Goal: Transaction & Acquisition: Purchase product/service

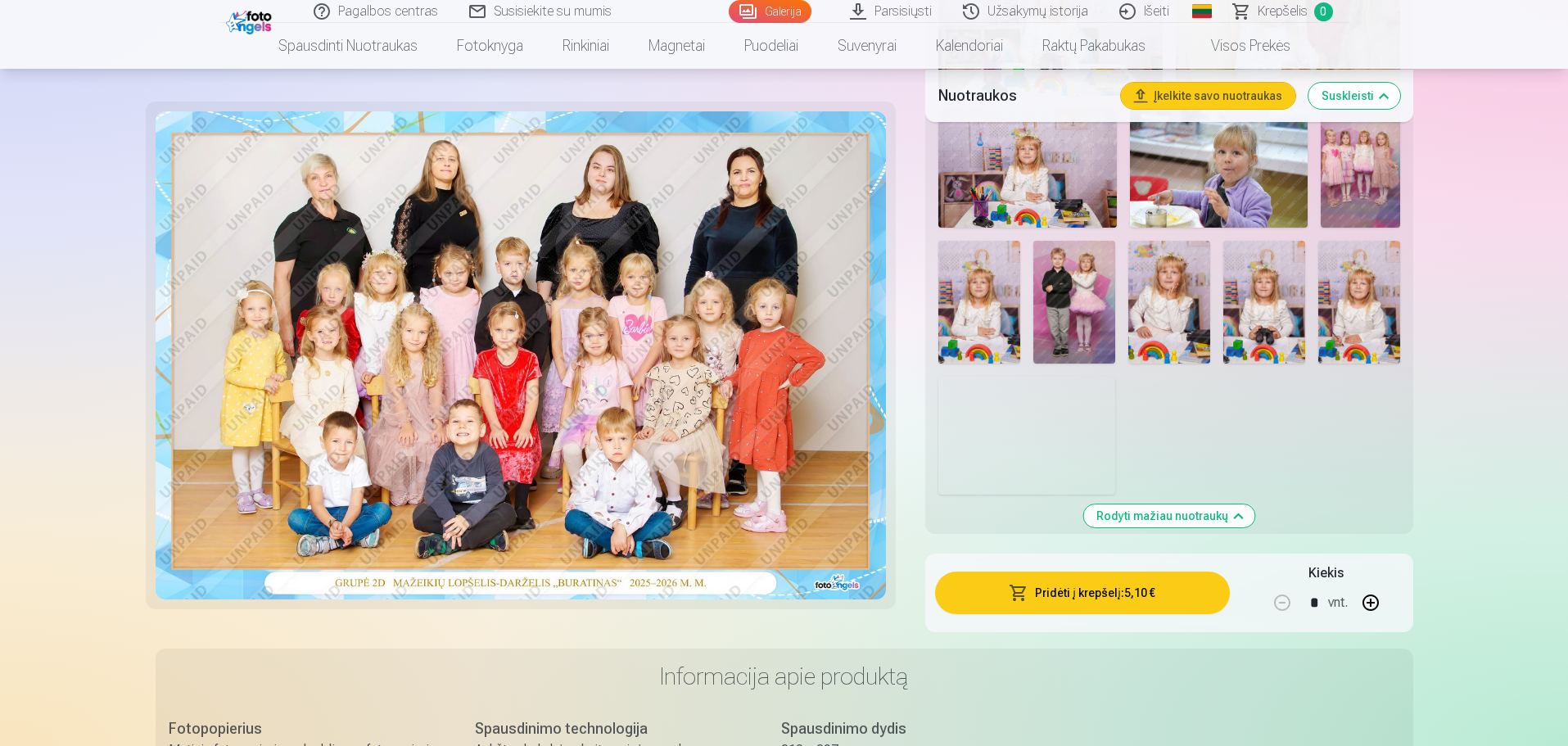
scroll to position [1474, 0]
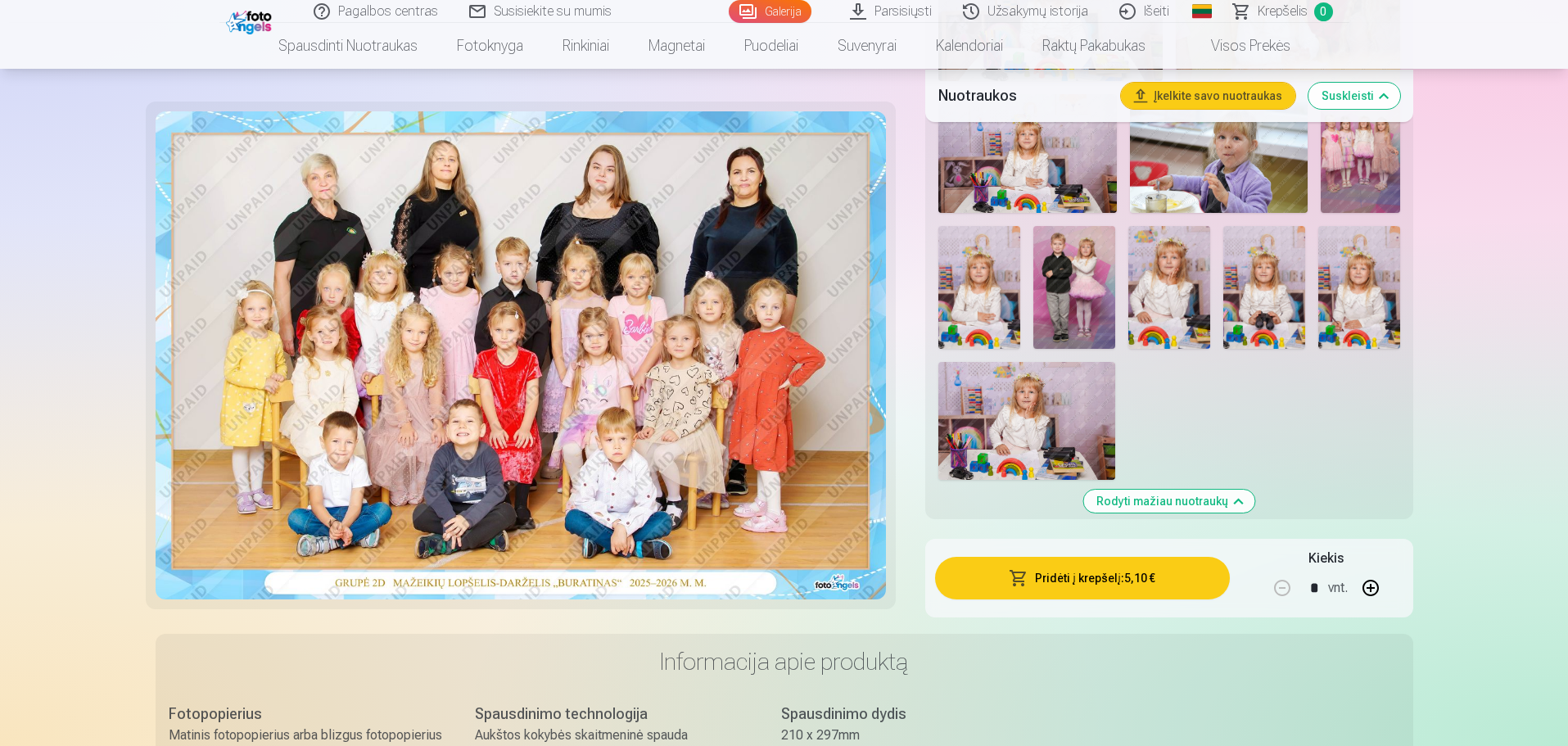
click at [1004, 402] on img at bounding box center [1026, 421] width 177 height 118
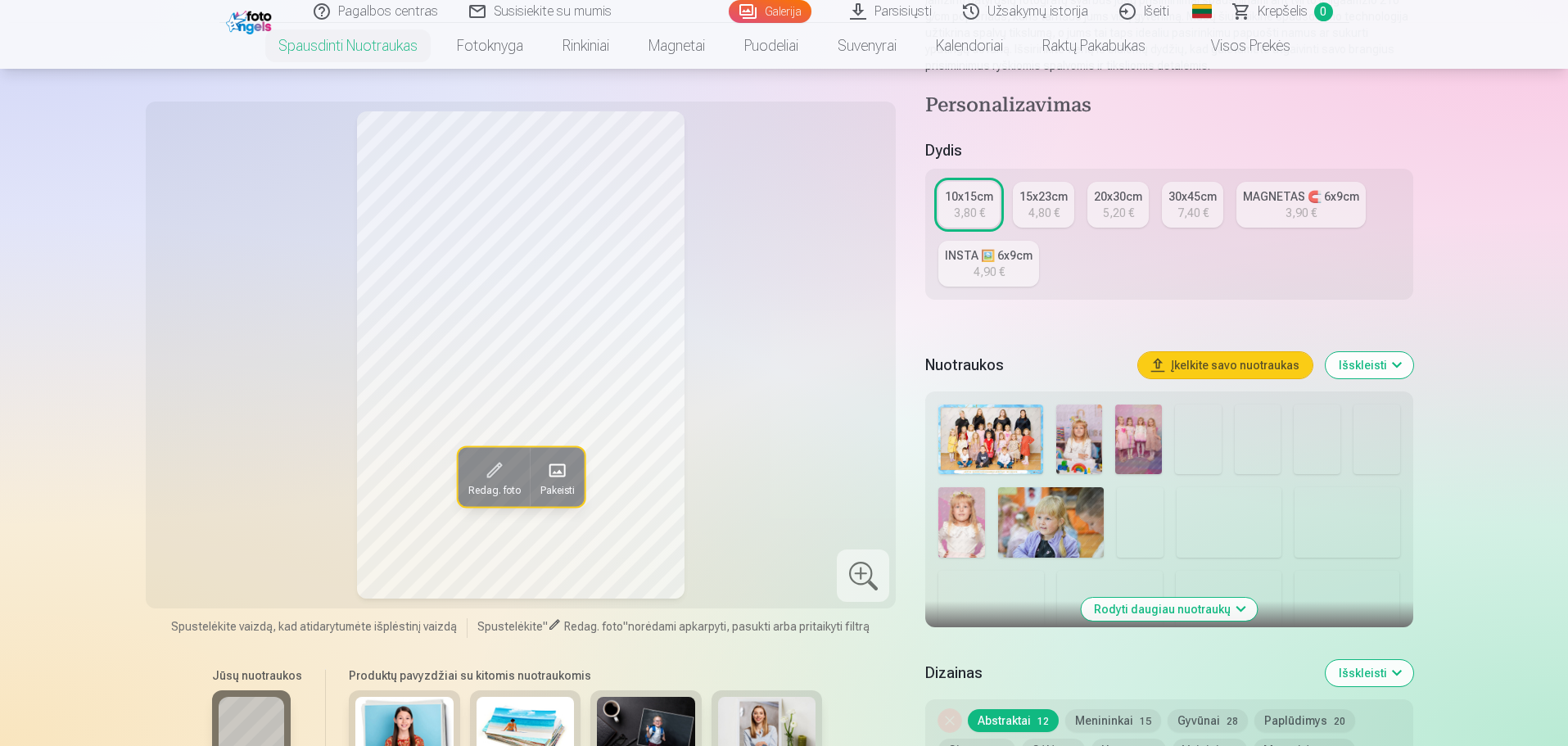
scroll to position [328, 0]
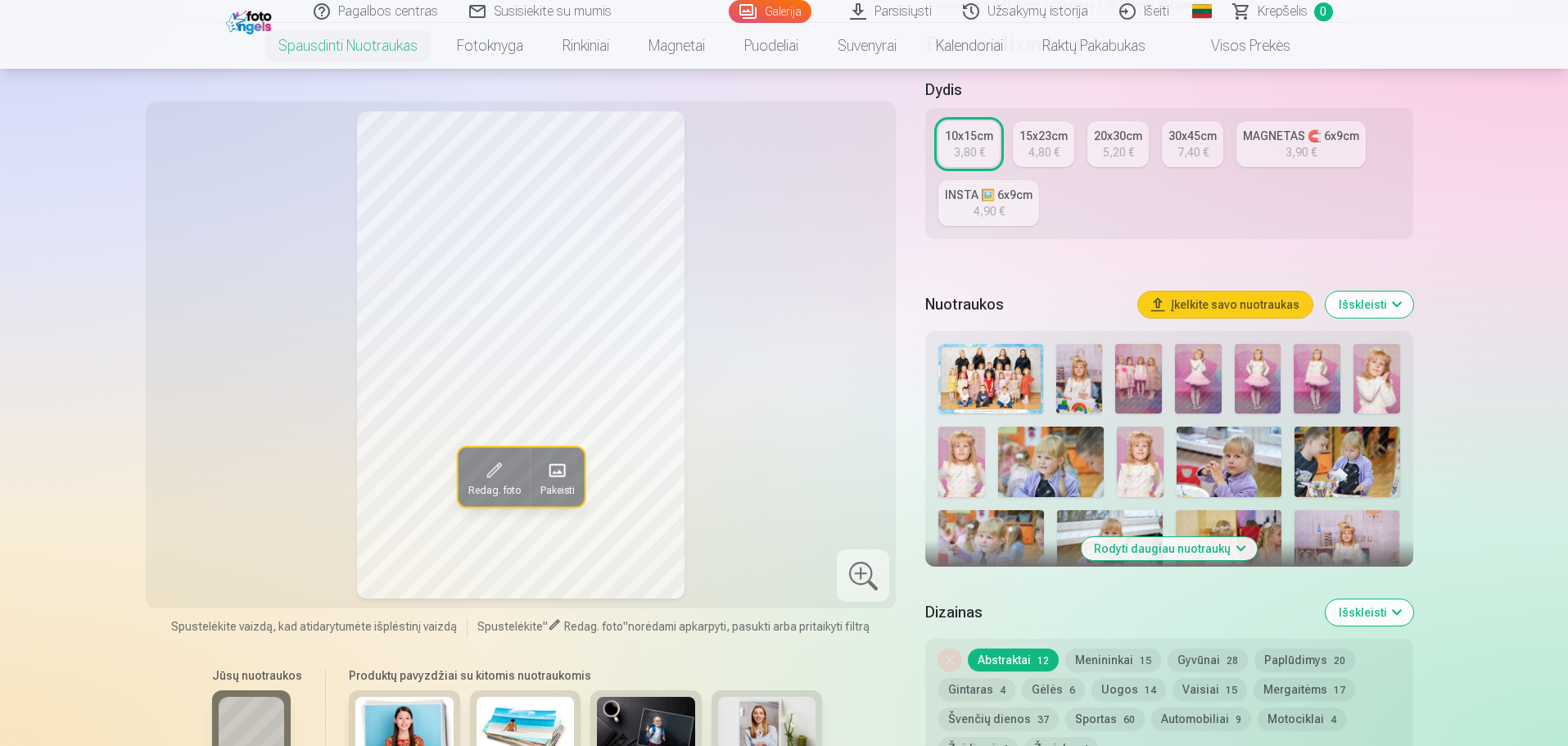
click at [1128, 545] on button "Rodyti daugiau nuotraukų" at bounding box center [1169, 548] width 177 height 23
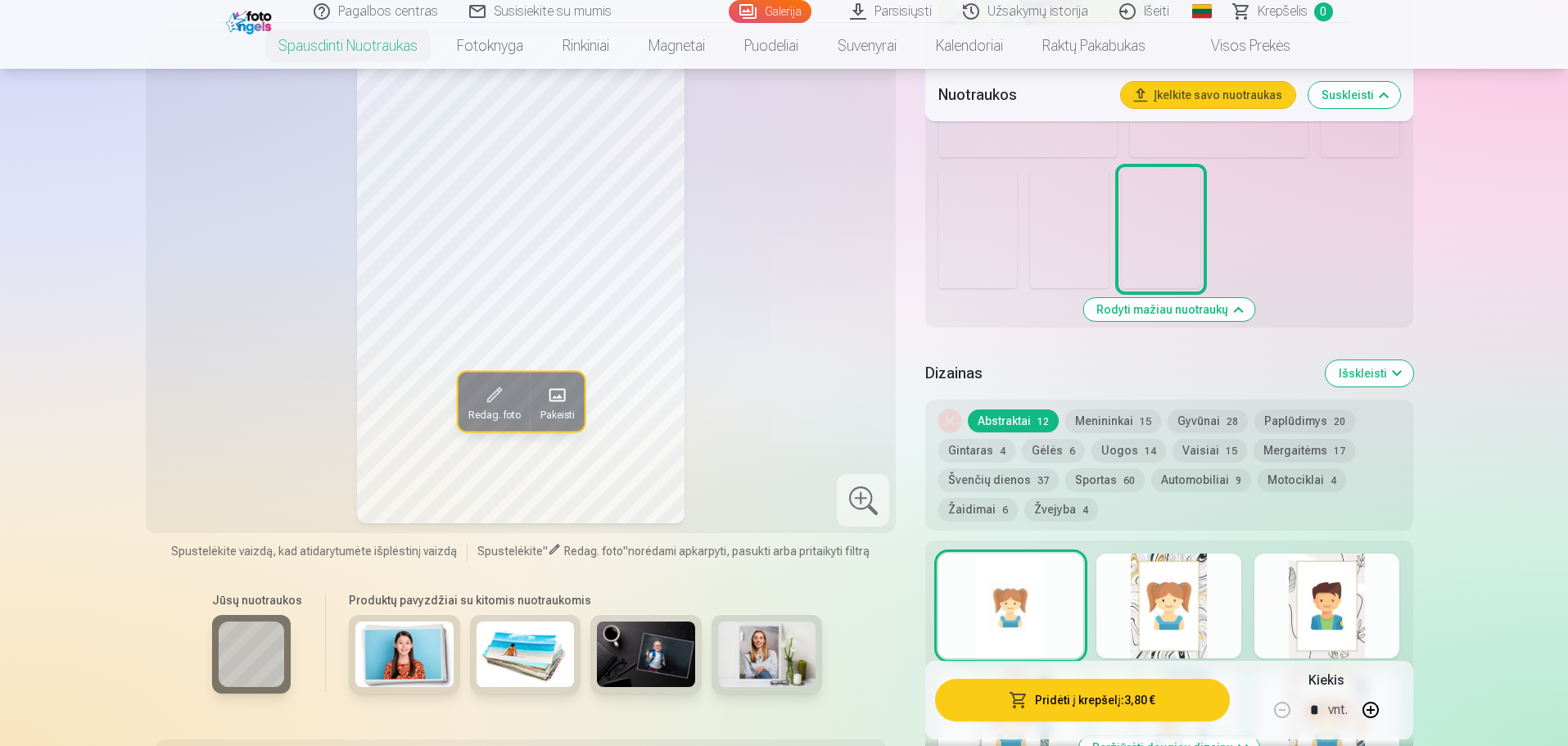
scroll to position [1638, 0]
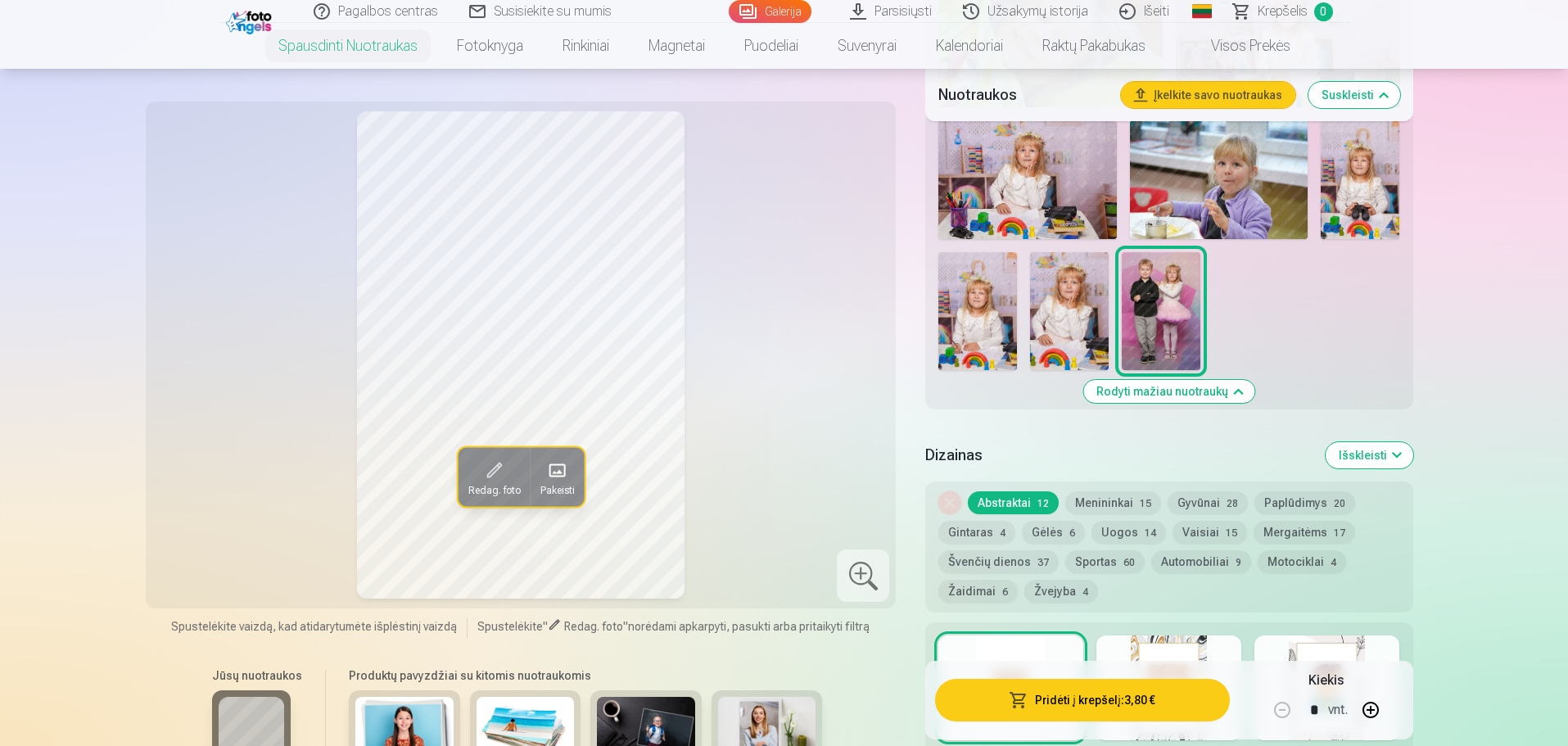
click at [1135, 536] on button "Uogos 14" at bounding box center [1129, 532] width 75 height 23
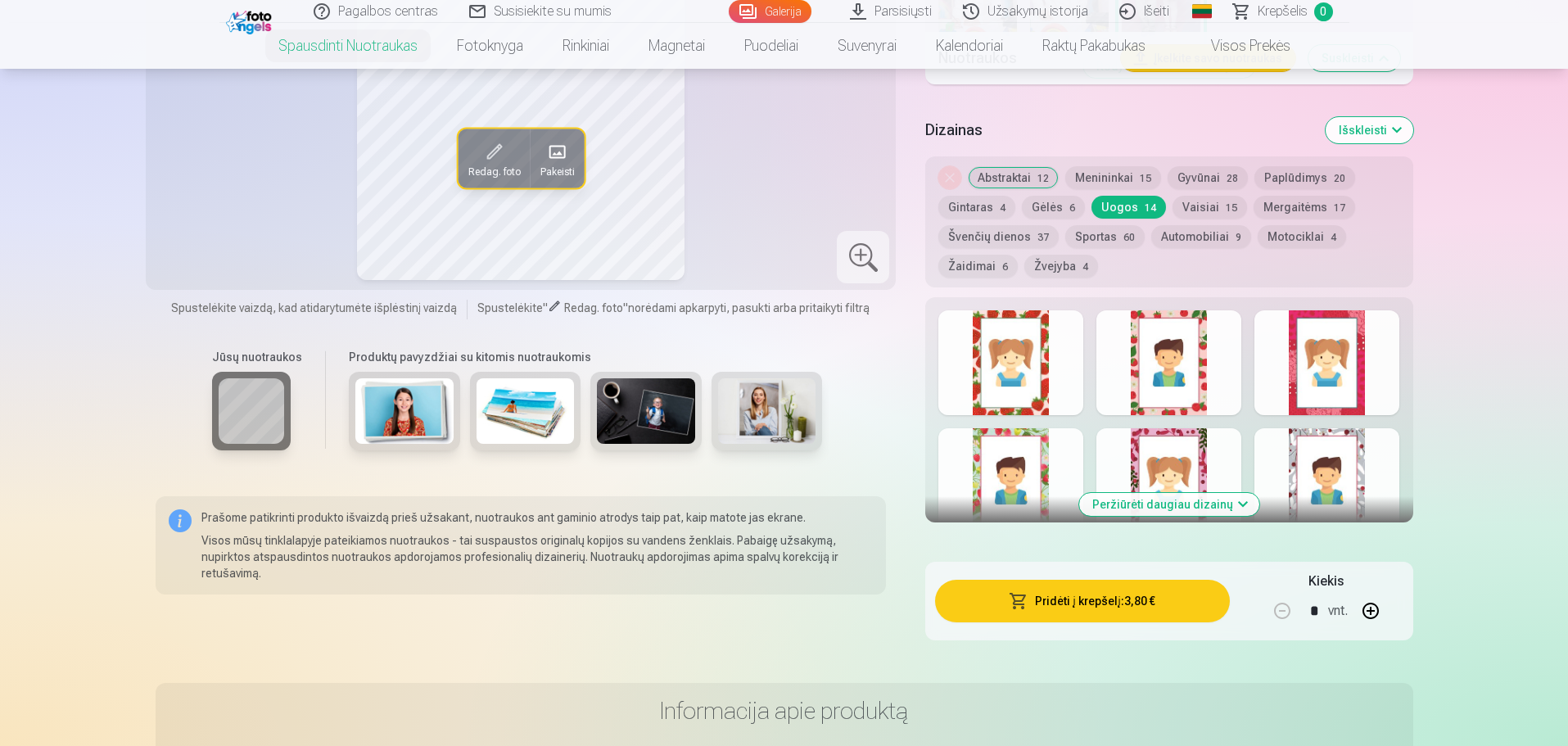
scroll to position [1965, 0]
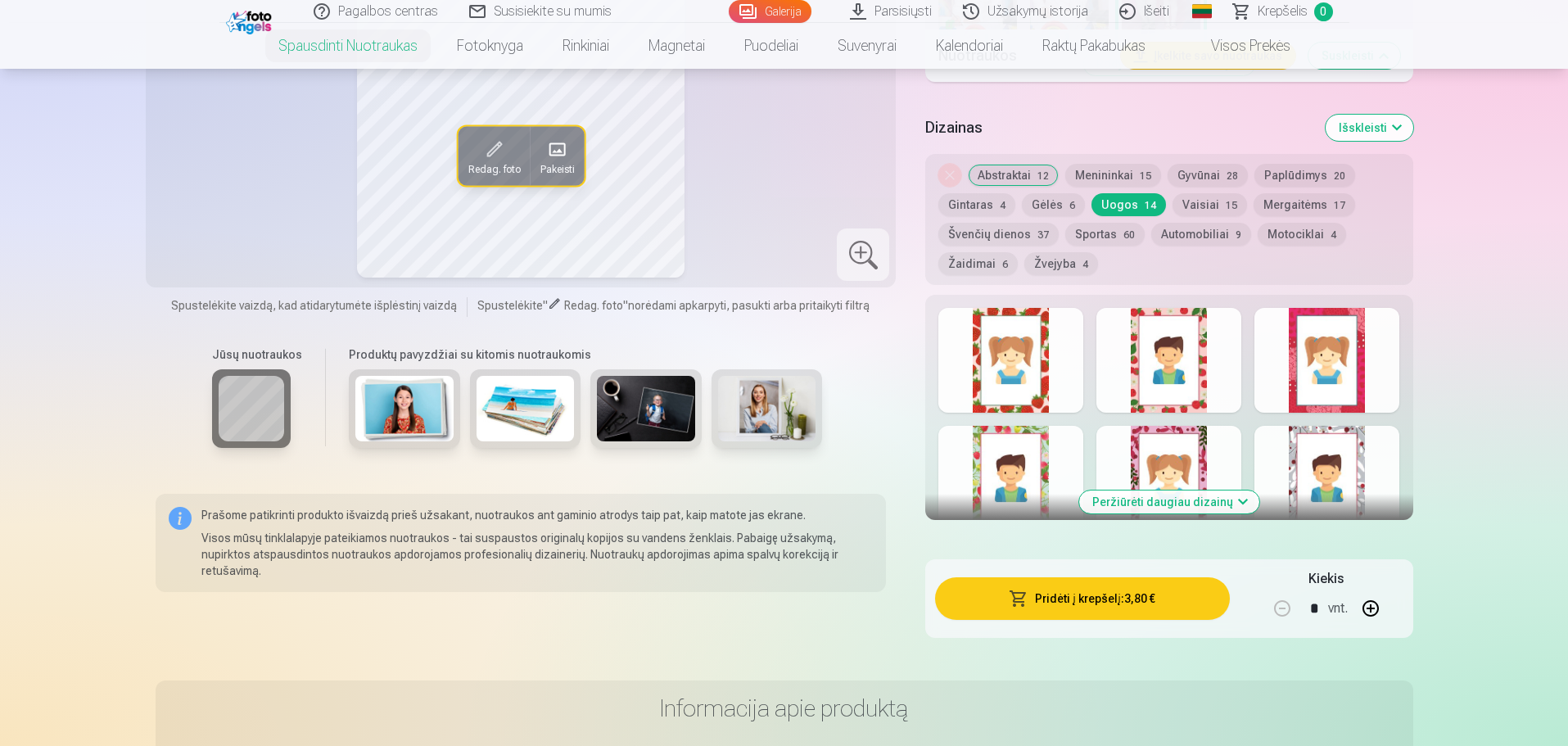
click at [1024, 342] on div at bounding box center [1010, 360] width 145 height 105
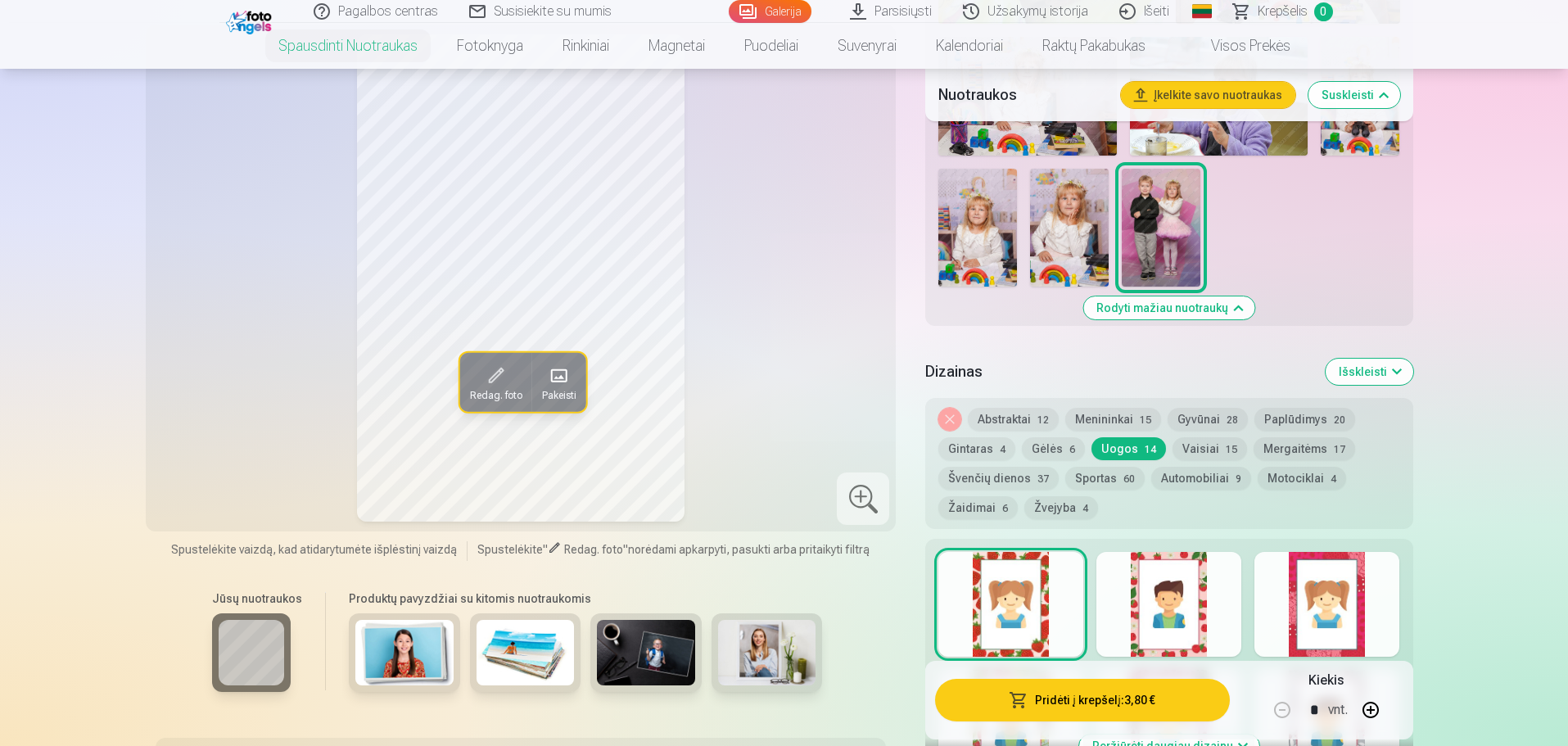
scroll to position [1801, 0]
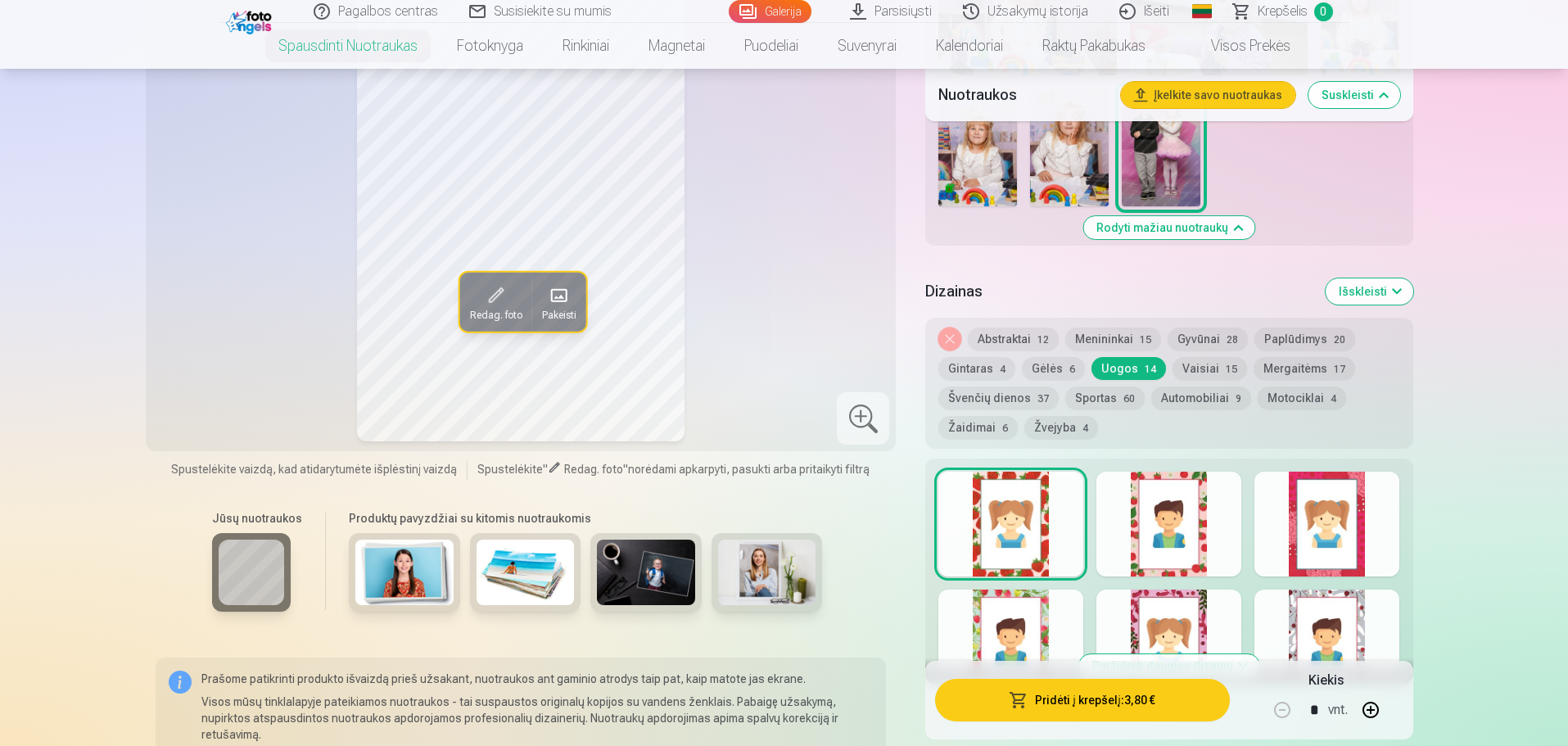
click at [1008, 323] on div "Nuimkite dizainą Abstraktai 12 Menininkai 15 Gyvūnai 28 Paplūdimys 20 Gintaras …" at bounding box center [1169, 383] width 487 height 131
click at [1004, 342] on button "Abstraktai 12" at bounding box center [1013, 339] width 91 height 23
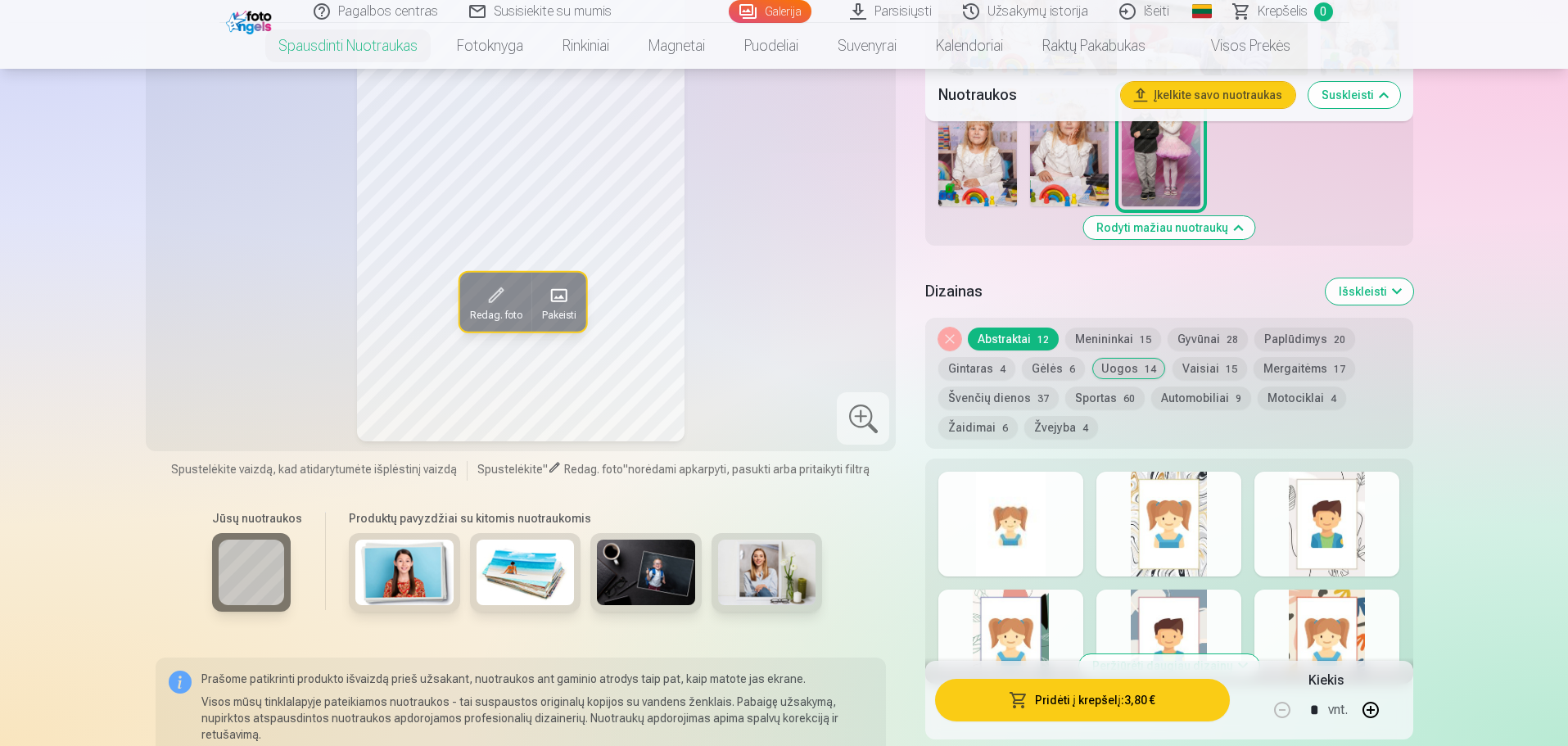
click at [1079, 500] on div at bounding box center [1010, 524] width 145 height 105
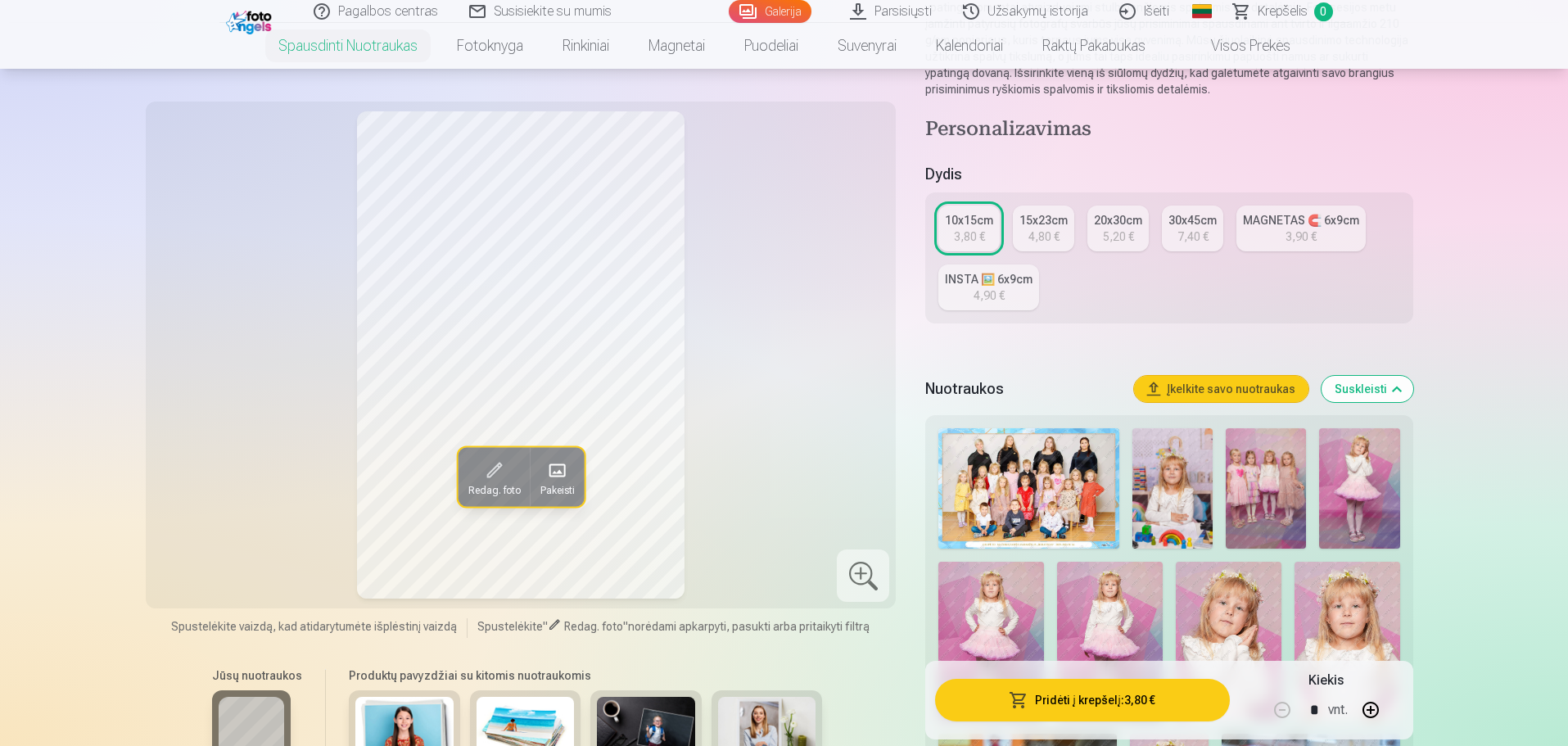
scroll to position [163, 0]
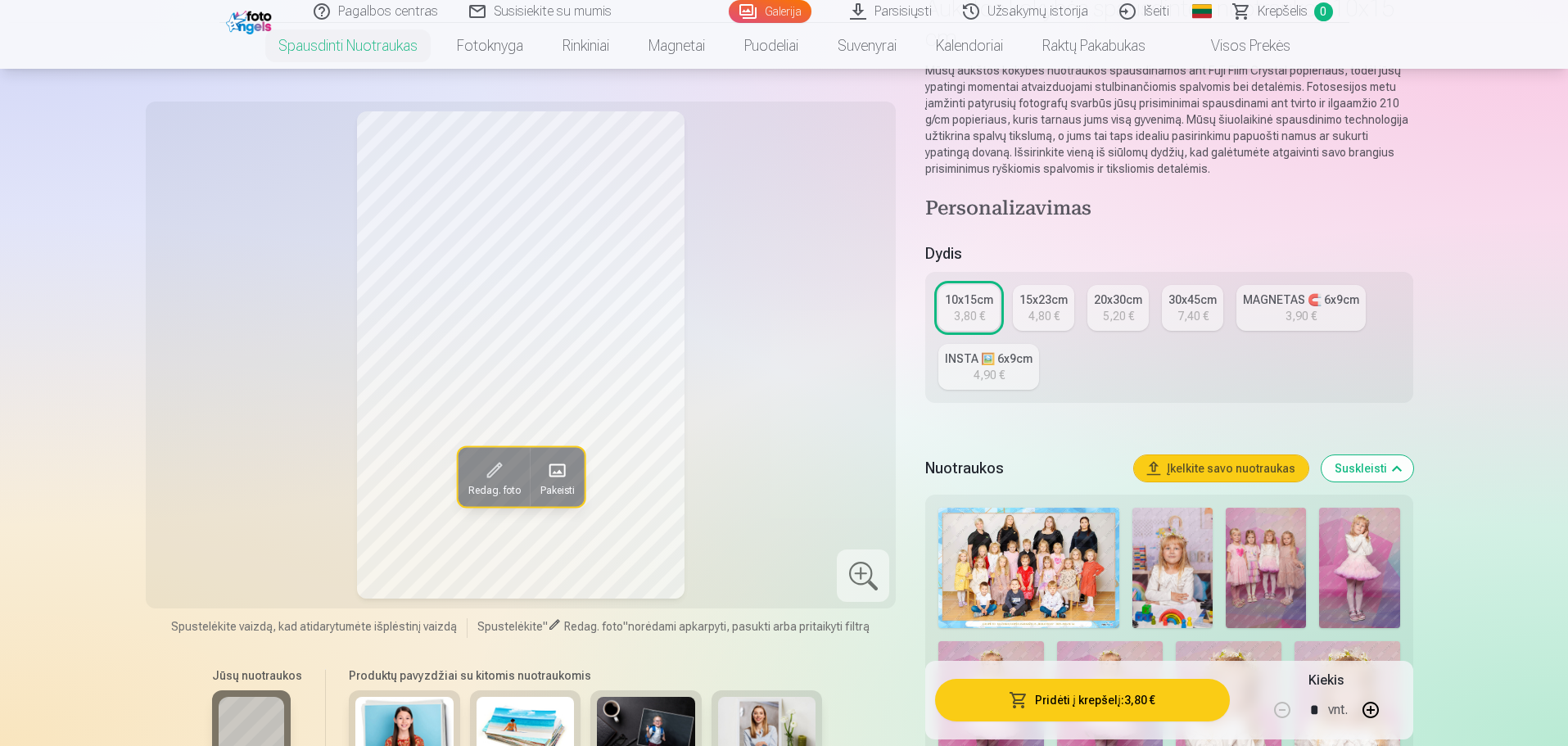
click at [980, 367] on div "4,90 €" at bounding box center [989, 375] width 31 height 17
